Goal: Information Seeking & Learning: Learn about a topic

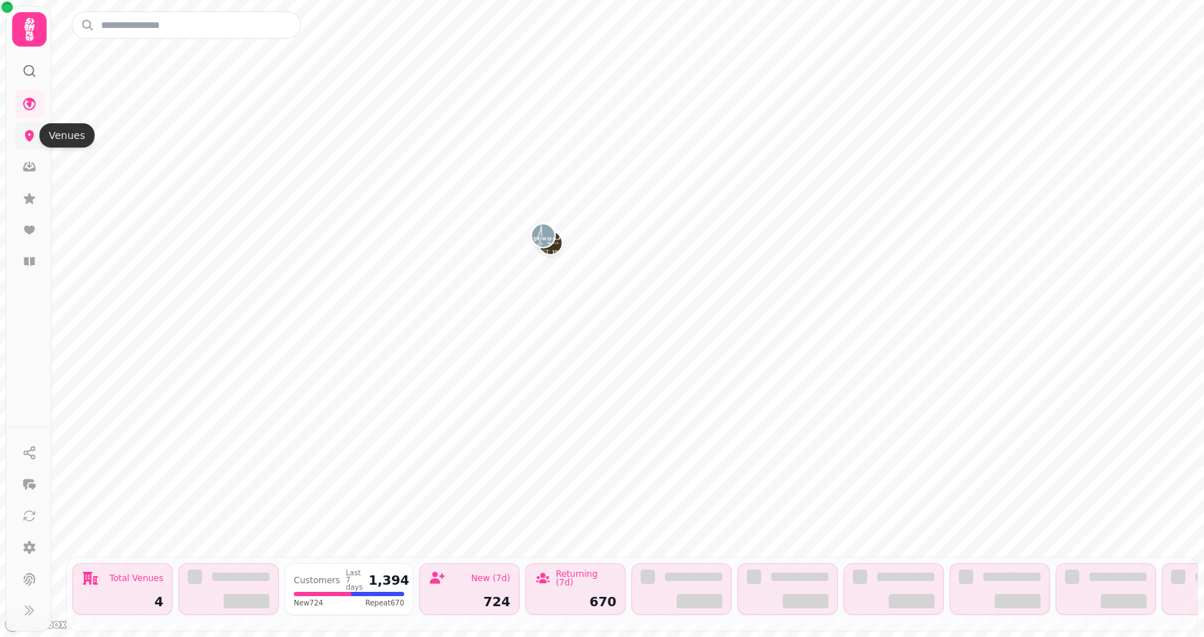
click at [32, 141] on icon at bounding box center [29, 135] width 14 height 14
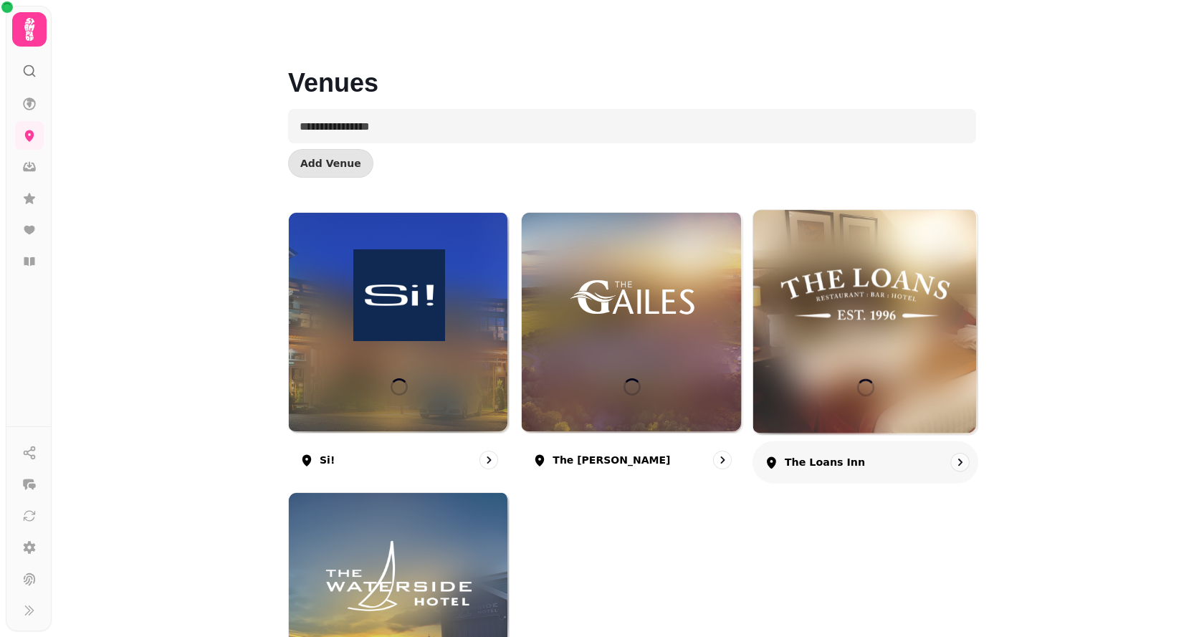
click at [895, 291] on img at bounding box center [865, 295] width 168 height 94
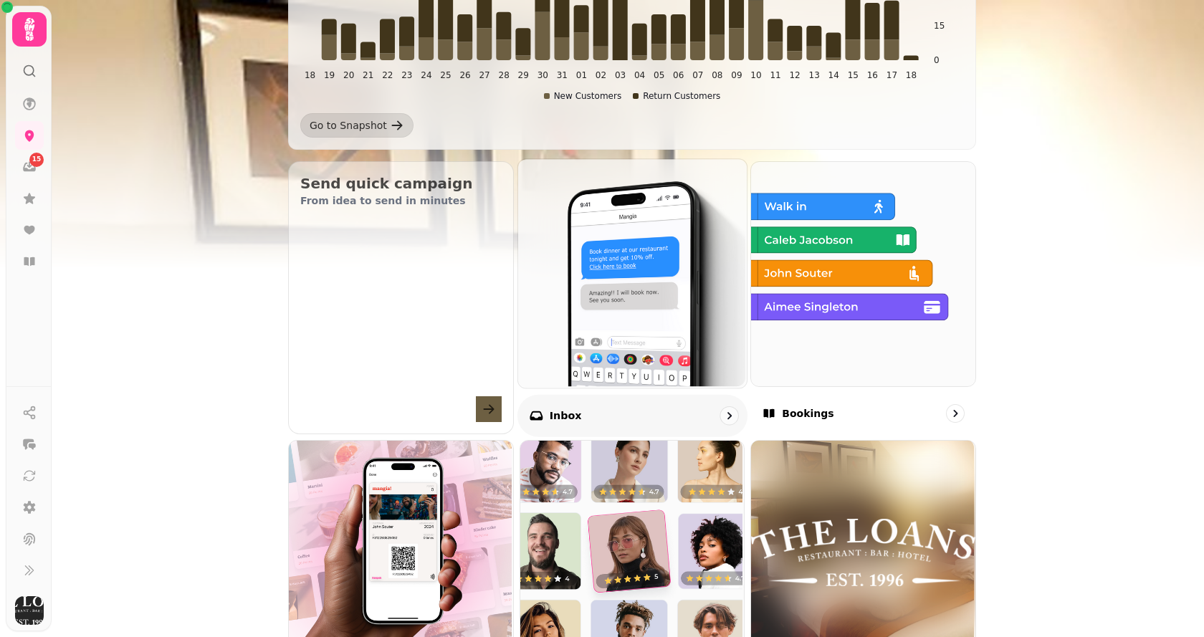
scroll to position [573, 0]
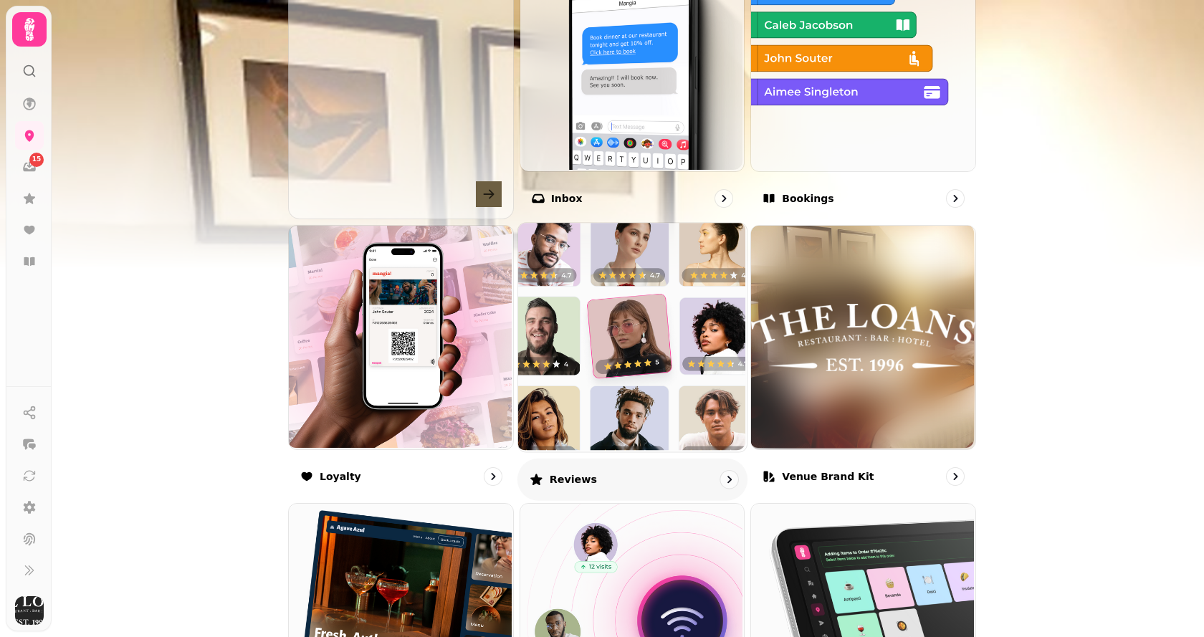
click at [642, 366] on img at bounding box center [630, 335] width 229 height 229
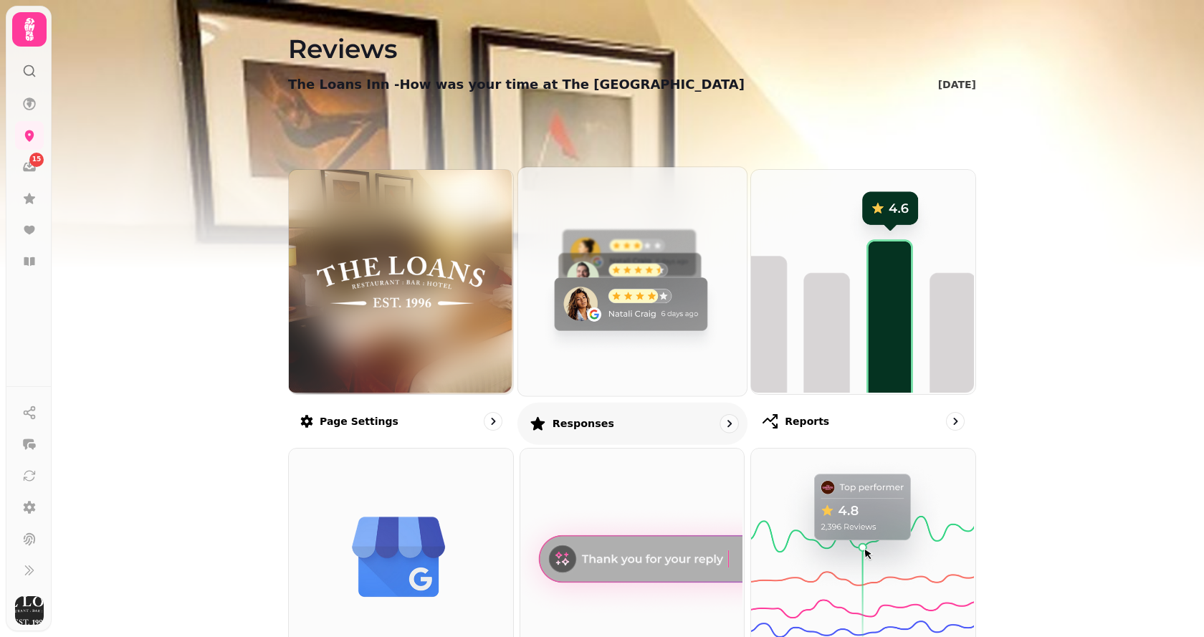
click at [636, 321] on img at bounding box center [630, 280] width 229 height 229
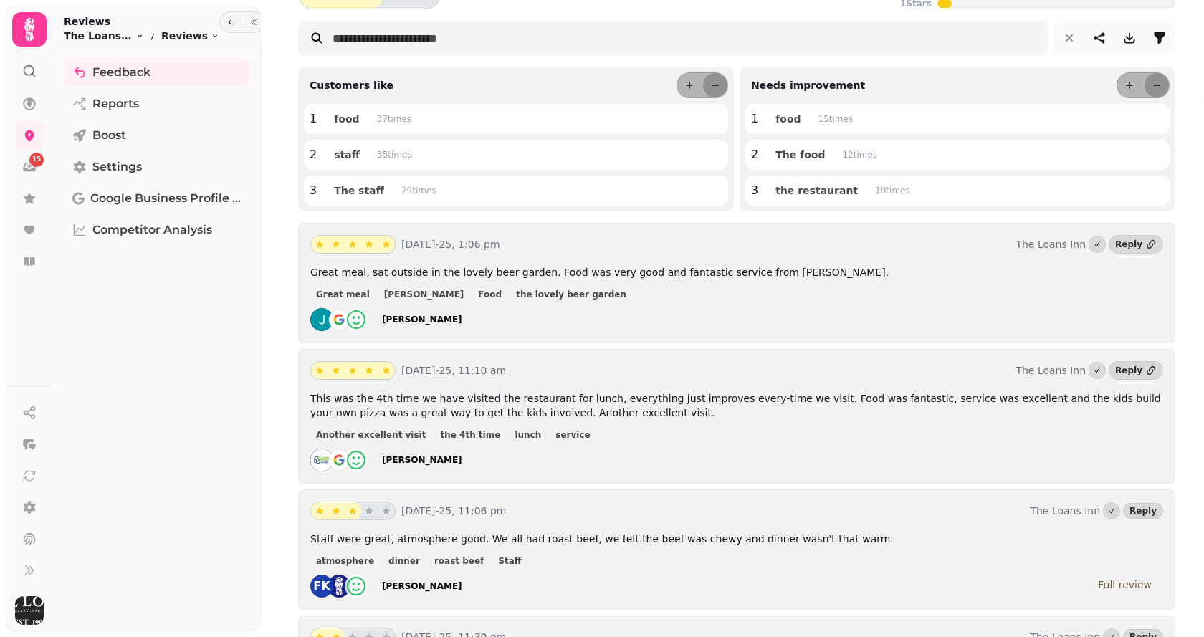
scroll to position [215, 0]
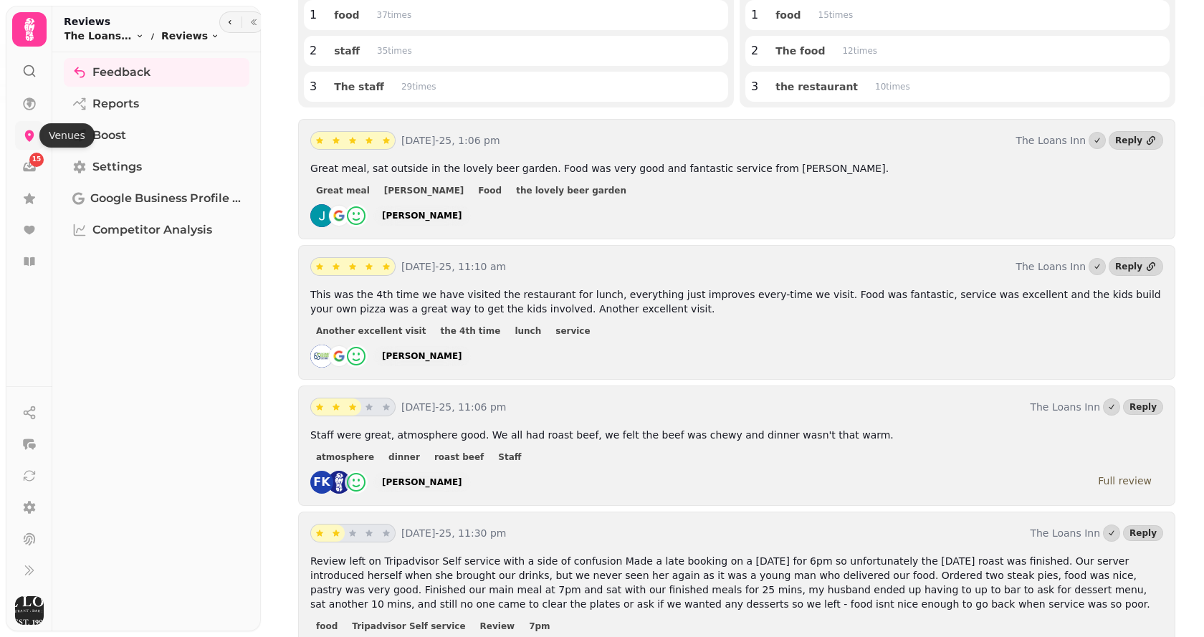
click at [34, 134] on icon at bounding box center [29, 135] width 14 height 14
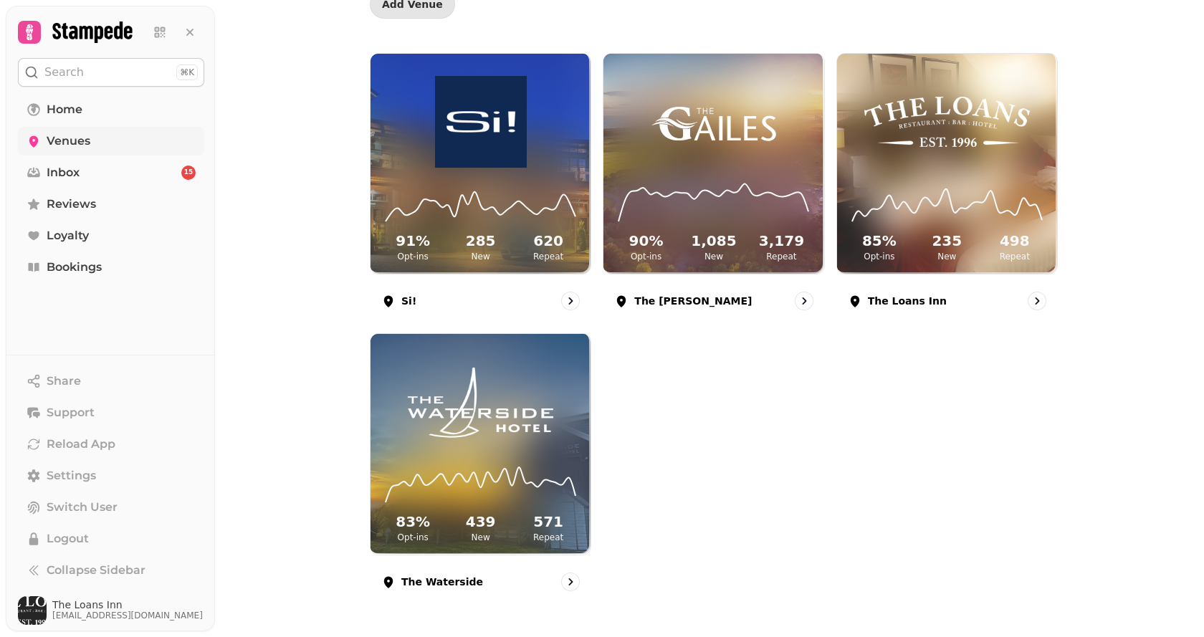
scroll to position [159, 0]
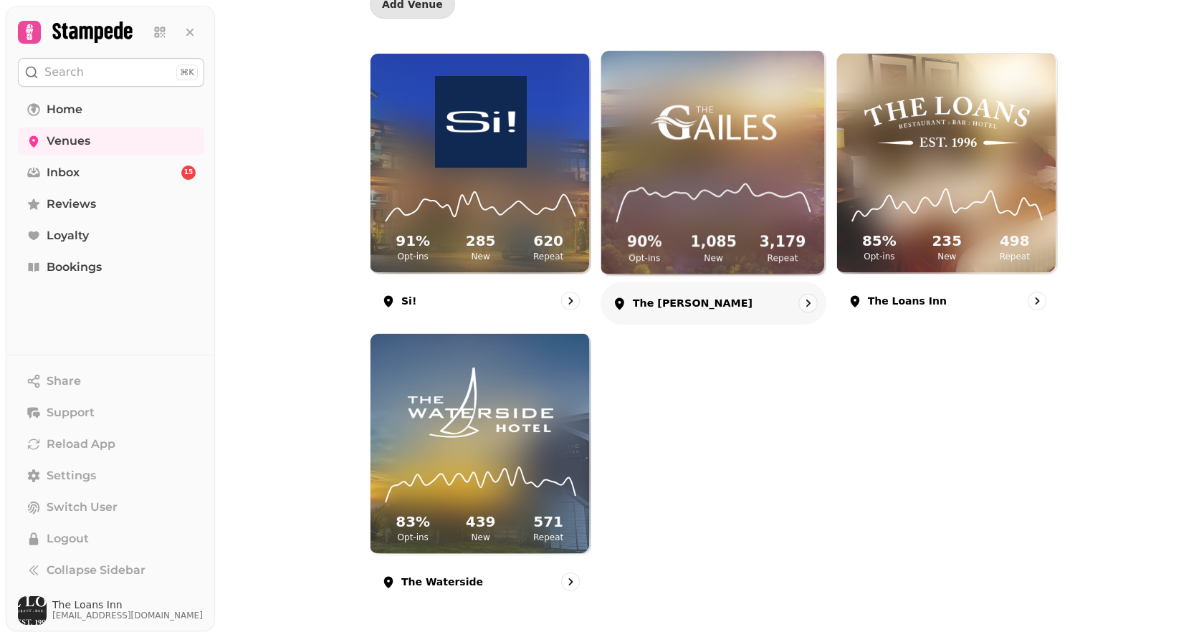
click at [675, 140] on img at bounding box center [713, 121] width 168 height 94
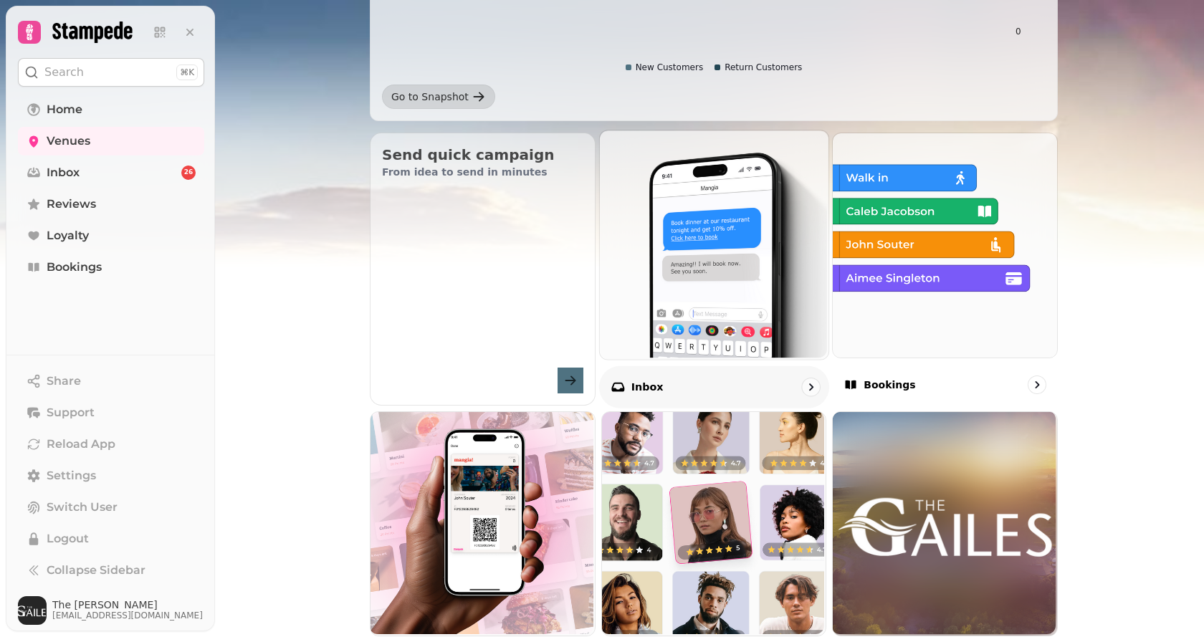
scroll to position [430, 0]
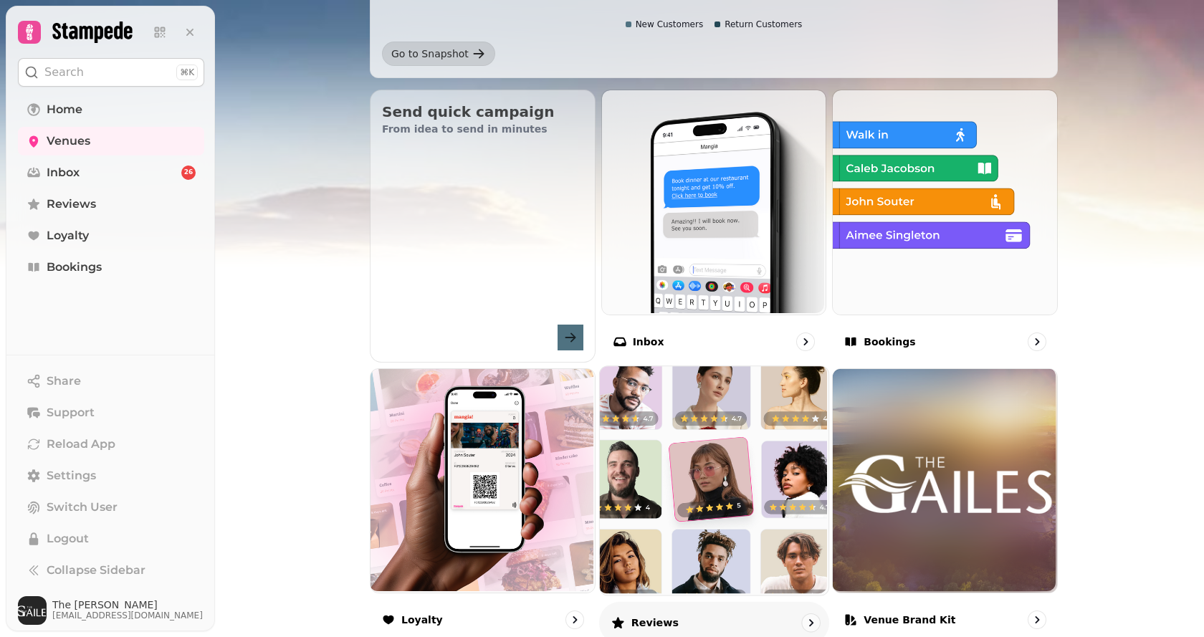
click at [682, 414] on img at bounding box center [712, 479] width 229 height 229
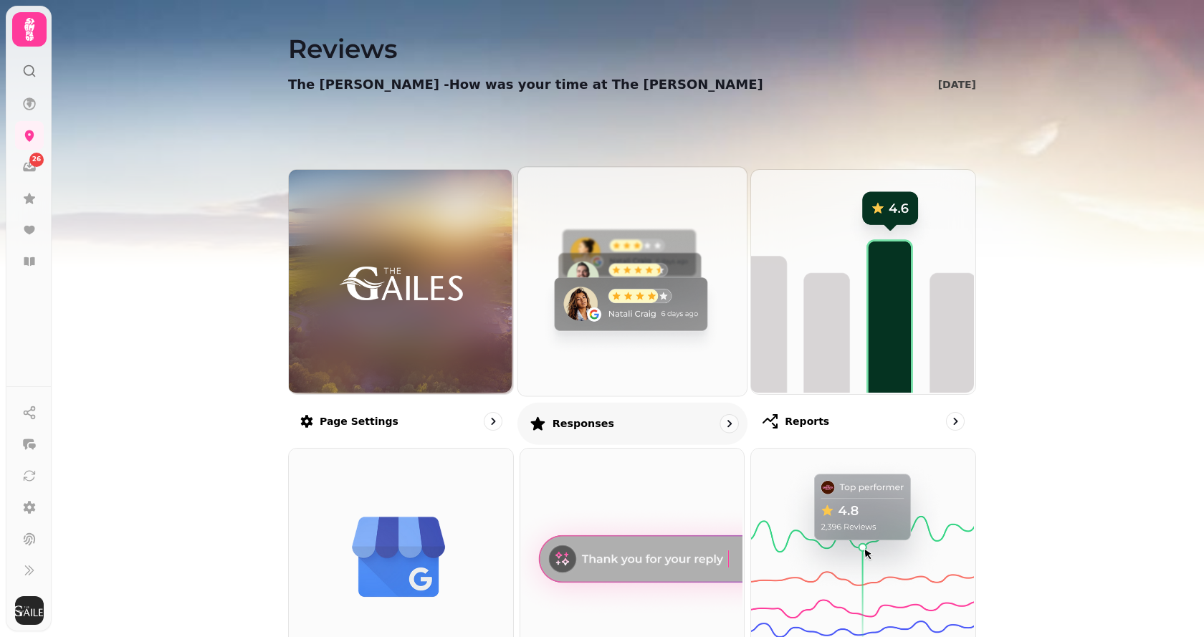
click at [634, 302] on img at bounding box center [630, 280] width 229 height 229
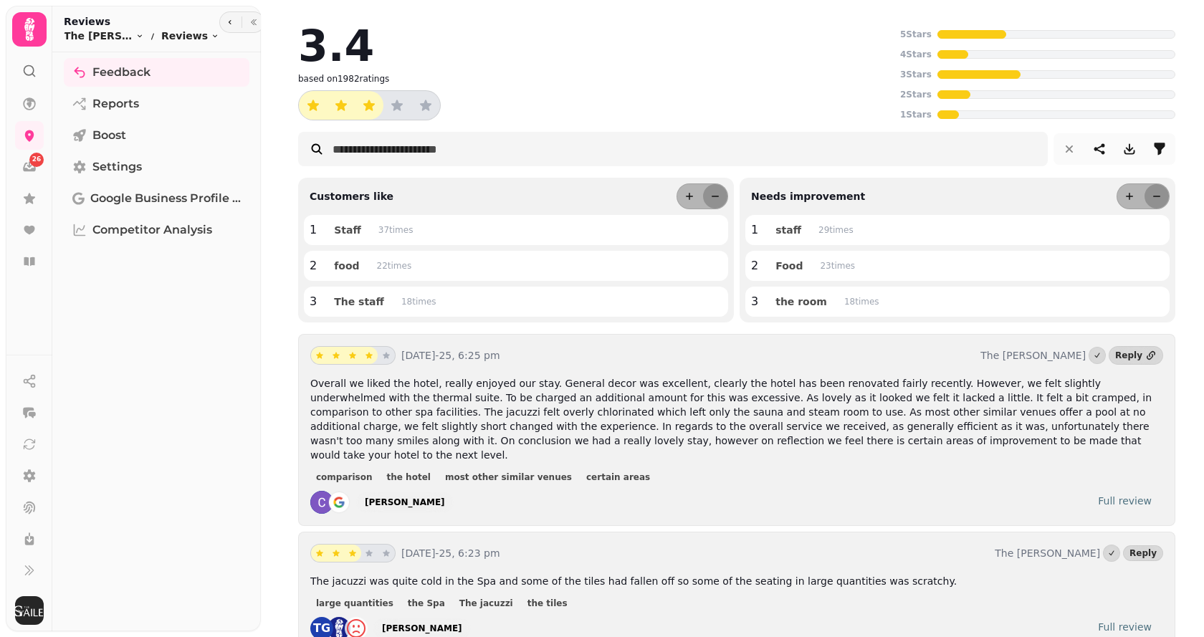
scroll to position [215, 0]
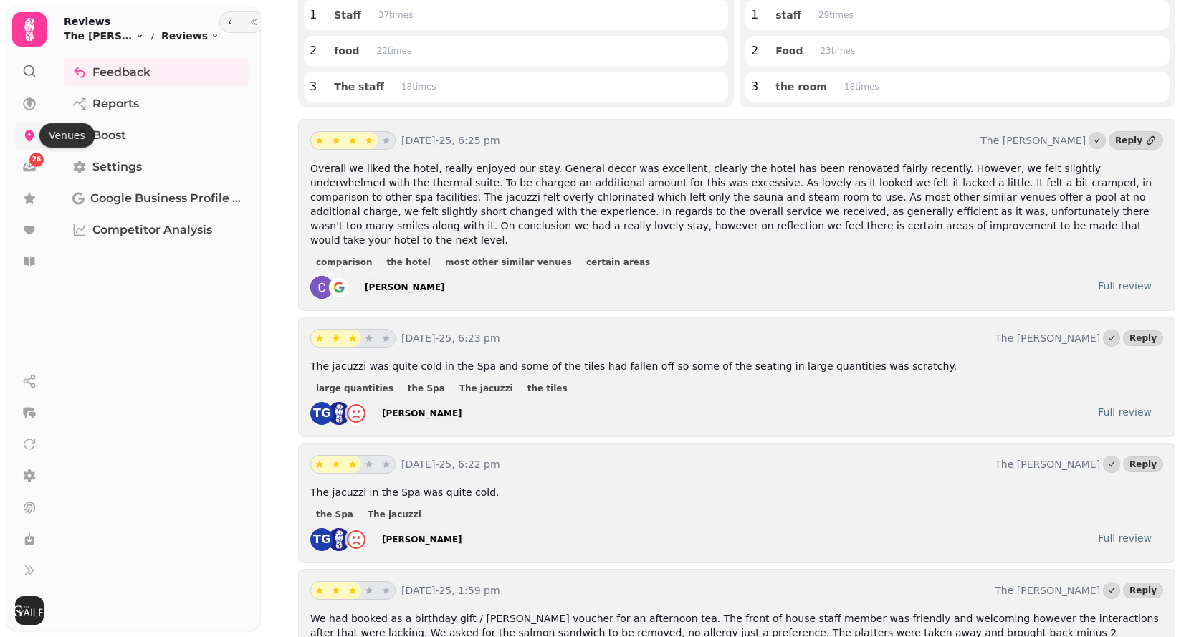
click at [28, 128] on icon at bounding box center [29, 135] width 14 height 14
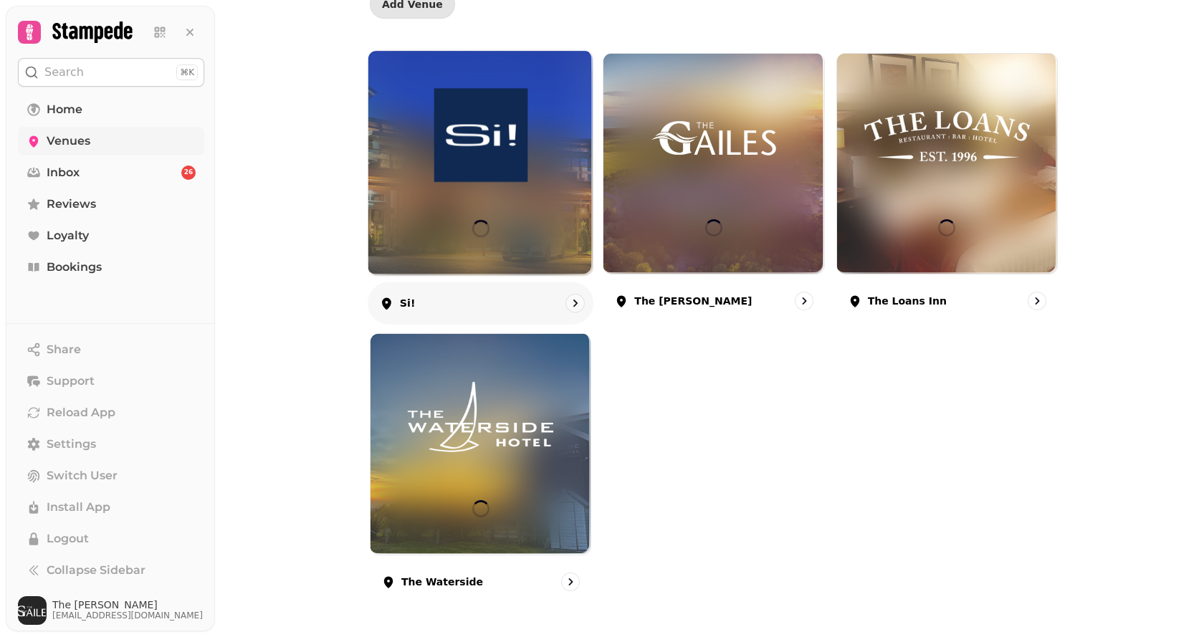
scroll to position [159, 0]
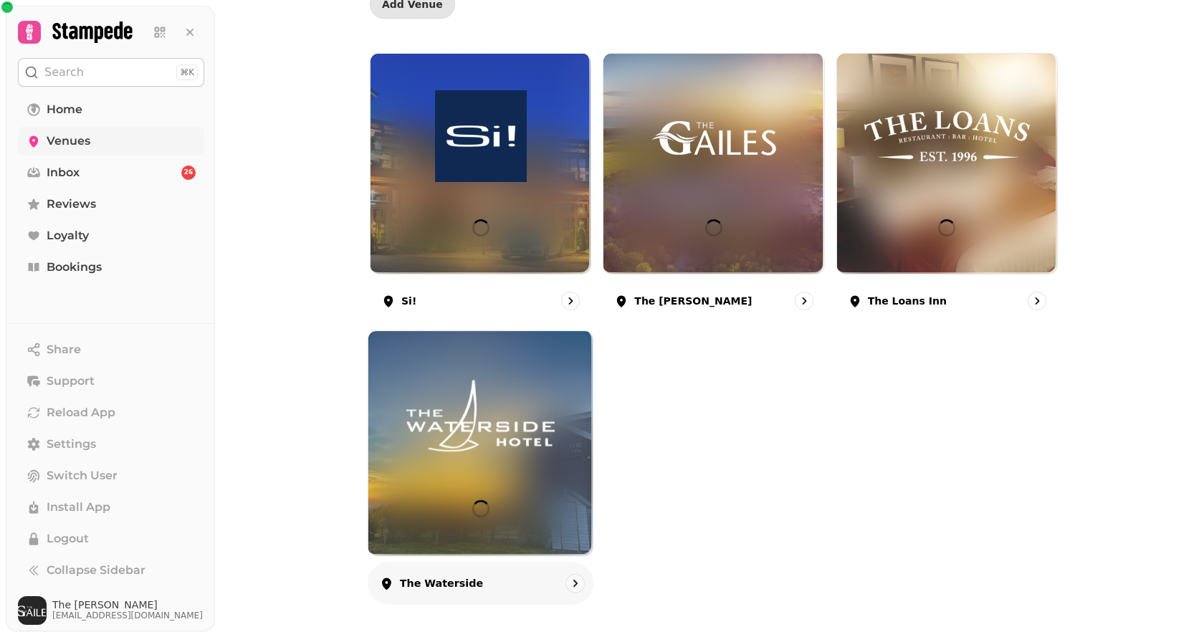
click at [473, 394] on img at bounding box center [480, 416] width 168 height 94
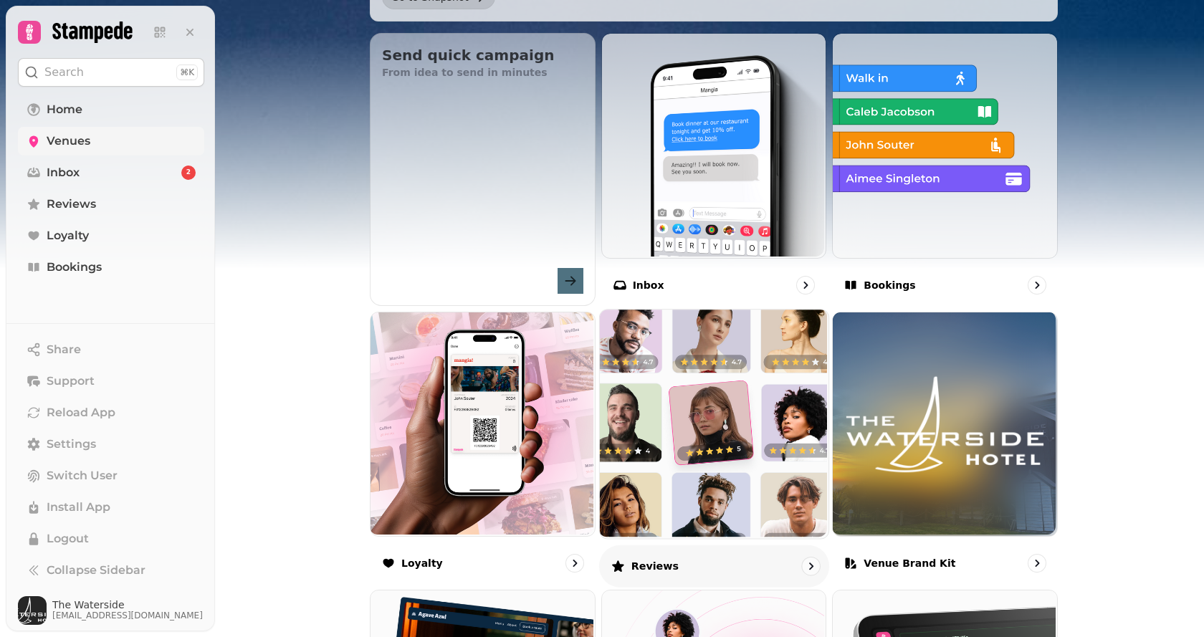
scroll to position [502, 0]
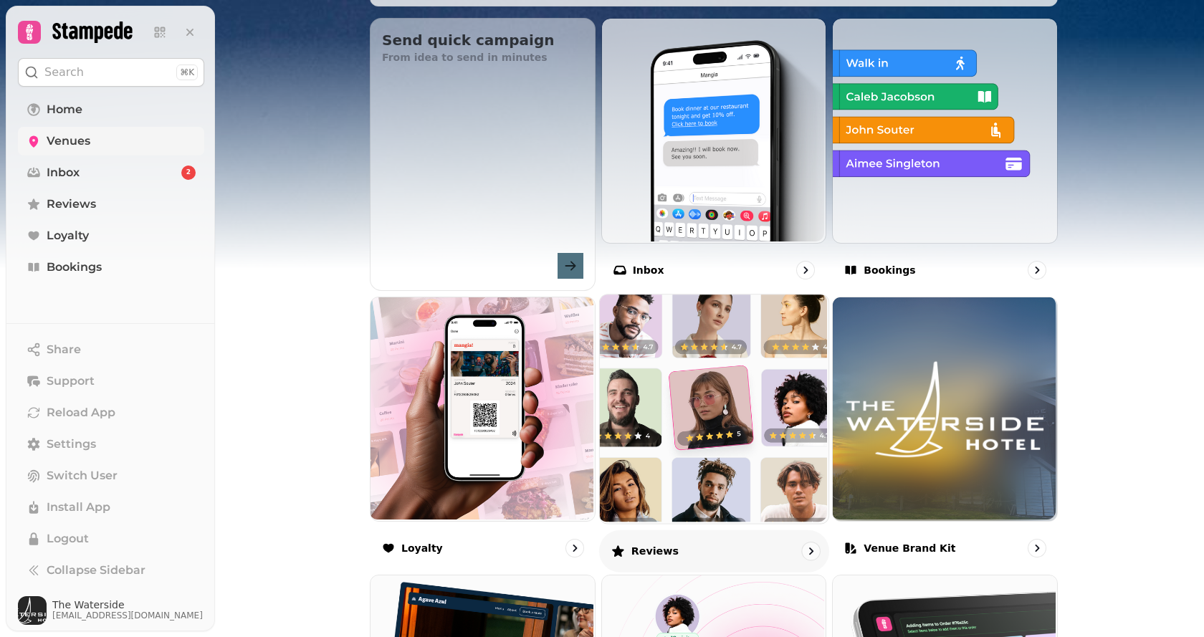
click at [678, 411] on img at bounding box center [712, 407] width 229 height 229
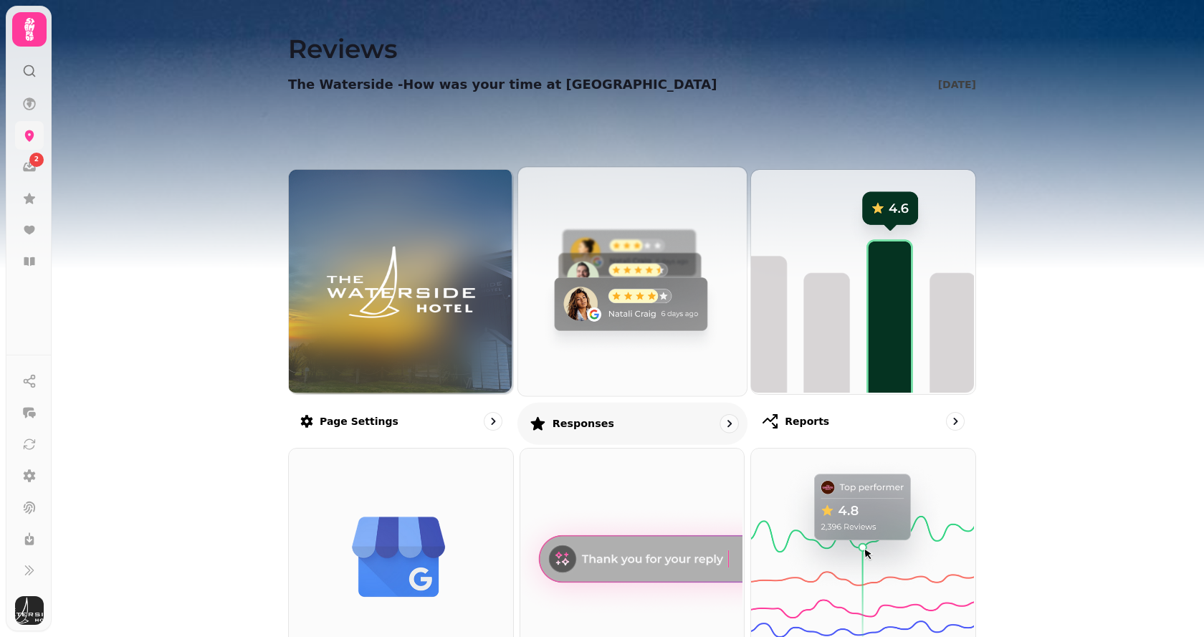
click at [586, 259] on img at bounding box center [630, 280] width 229 height 229
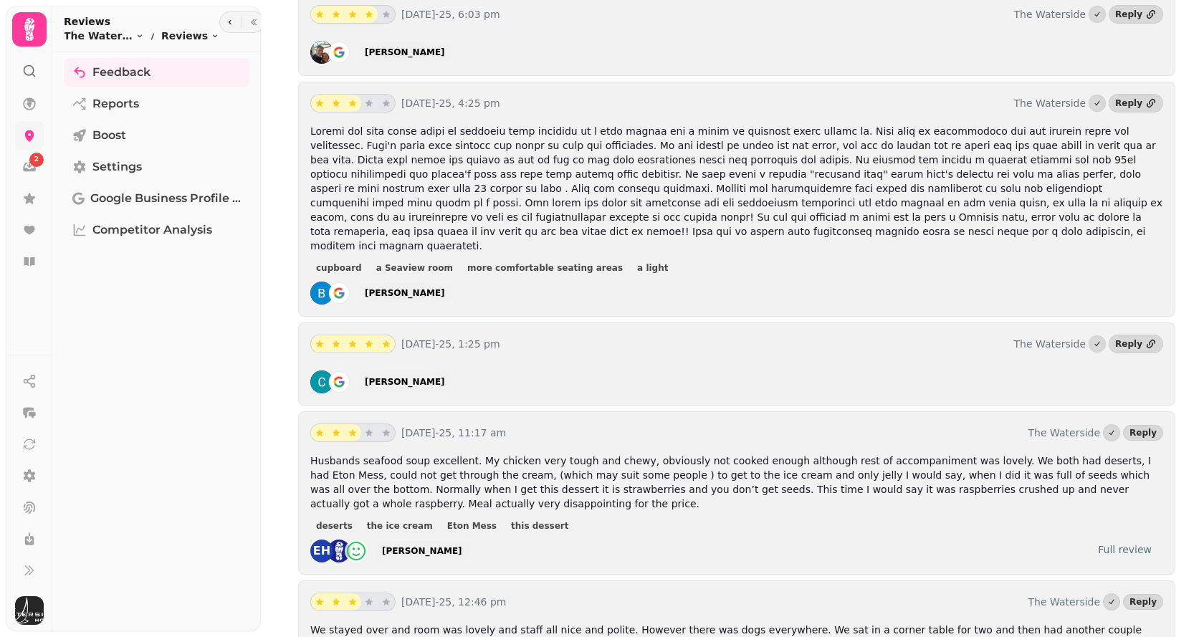
scroll to position [717, 0]
